Goal: Navigation & Orientation: Find specific page/section

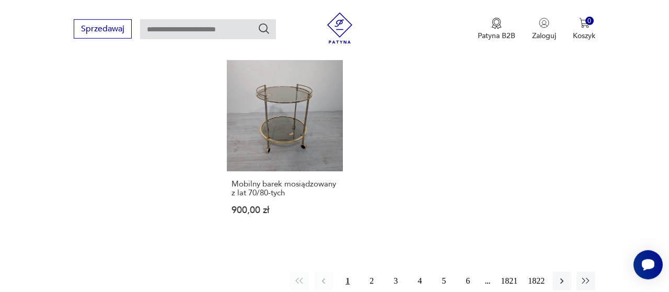
scroll to position [1328, 0]
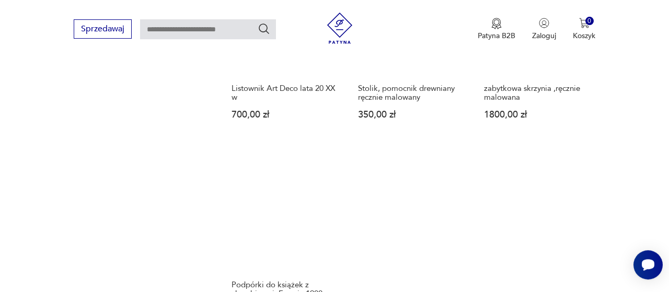
scroll to position [1372, 0]
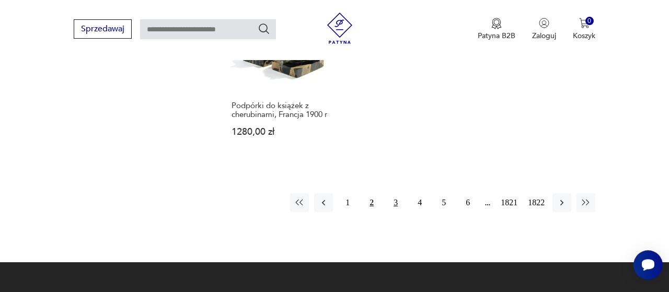
click at [404, 202] on button "3" at bounding box center [395, 202] width 19 height 19
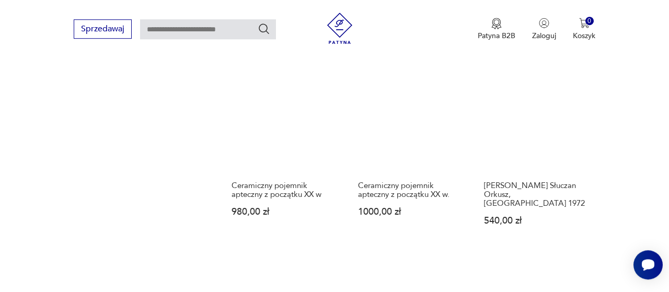
scroll to position [1105, 0]
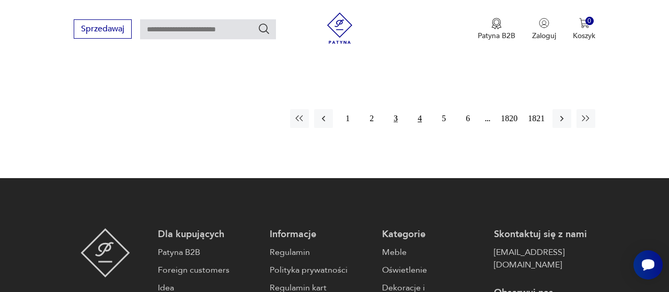
click at [422, 109] on button "4" at bounding box center [419, 118] width 19 height 19
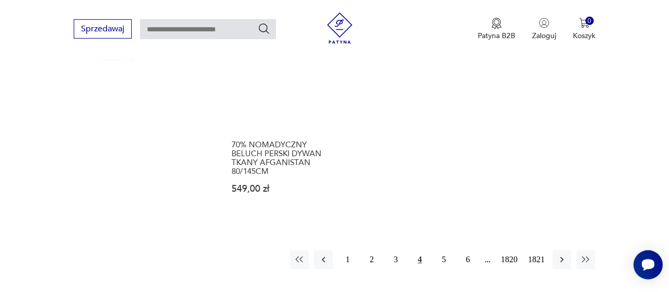
scroll to position [1394, 0]
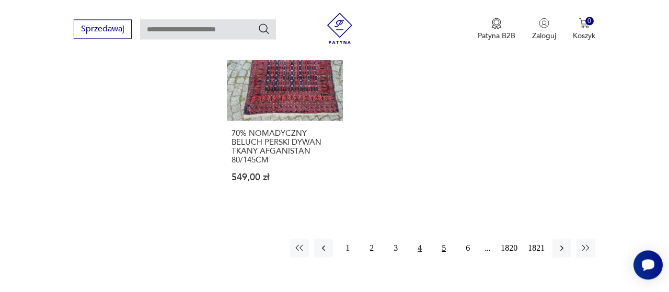
click at [441, 239] on button "5" at bounding box center [443, 248] width 19 height 19
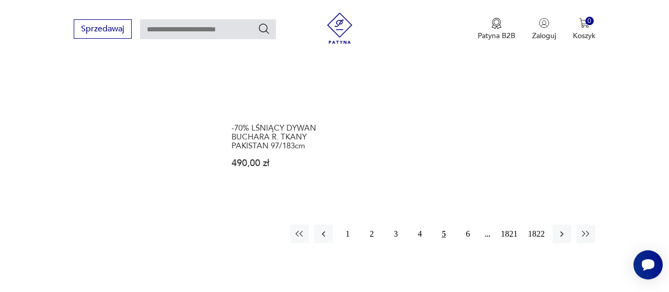
scroll to position [1430, 0]
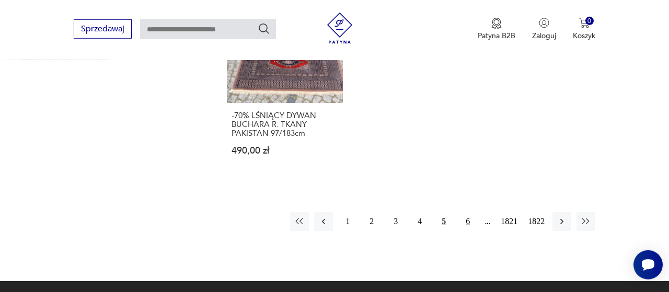
click at [467, 212] on button "6" at bounding box center [467, 221] width 19 height 19
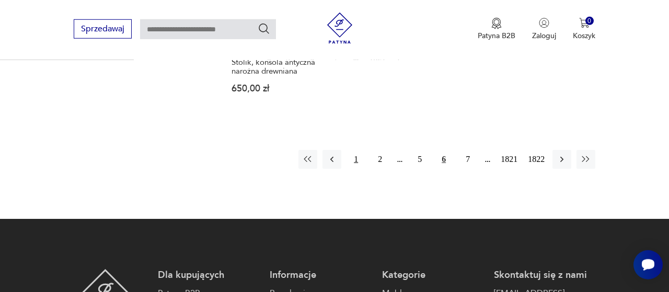
scroll to position [1475, 0]
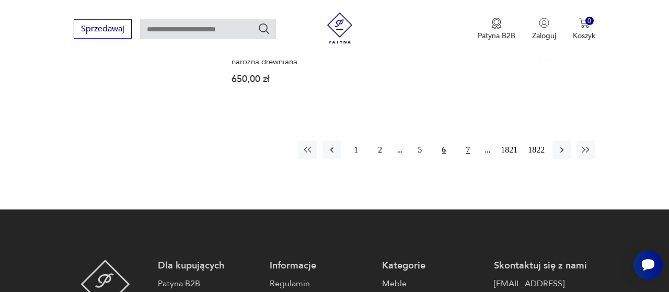
click at [464, 141] on button "7" at bounding box center [467, 150] width 19 height 19
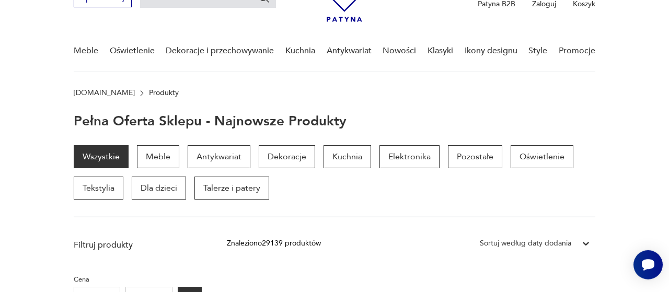
scroll to position [57, 0]
